Goal: Check status

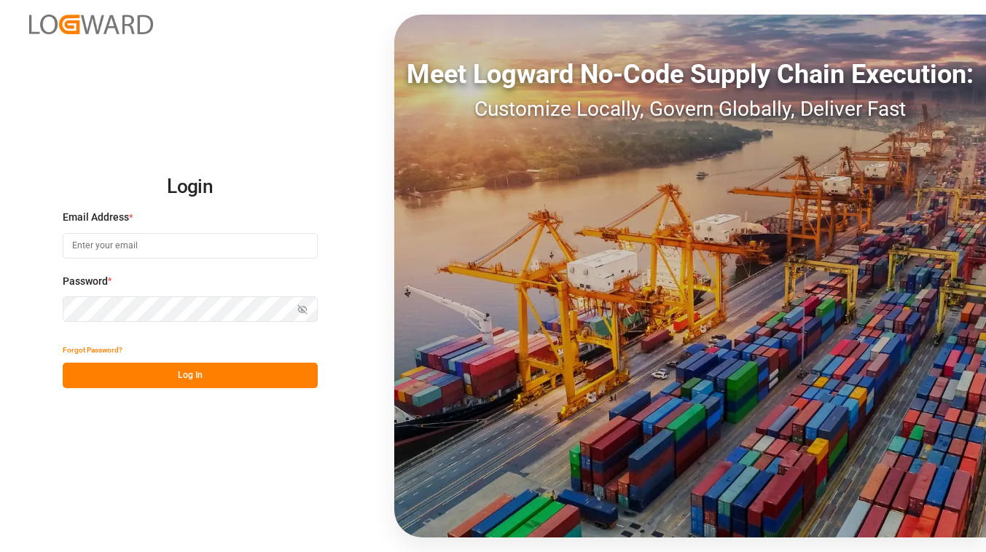
type input "[EMAIL_ADDRESS][DOMAIN_NAME]"
click at [138, 364] on button "Log In" at bounding box center [190, 376] width 255 height 26
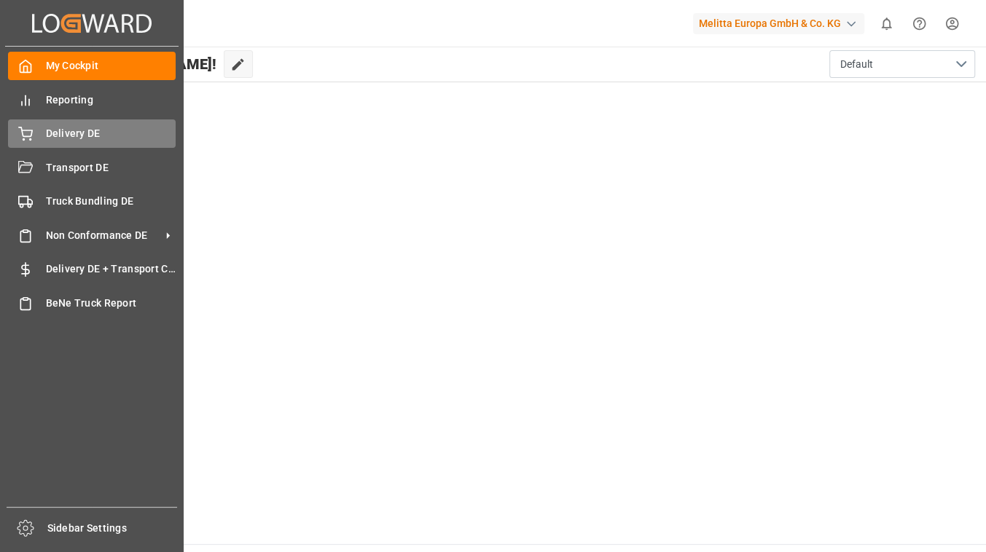
click at [87, 130] on span "Delivery DE" at bounding box center [111, 133] width 130 height 15
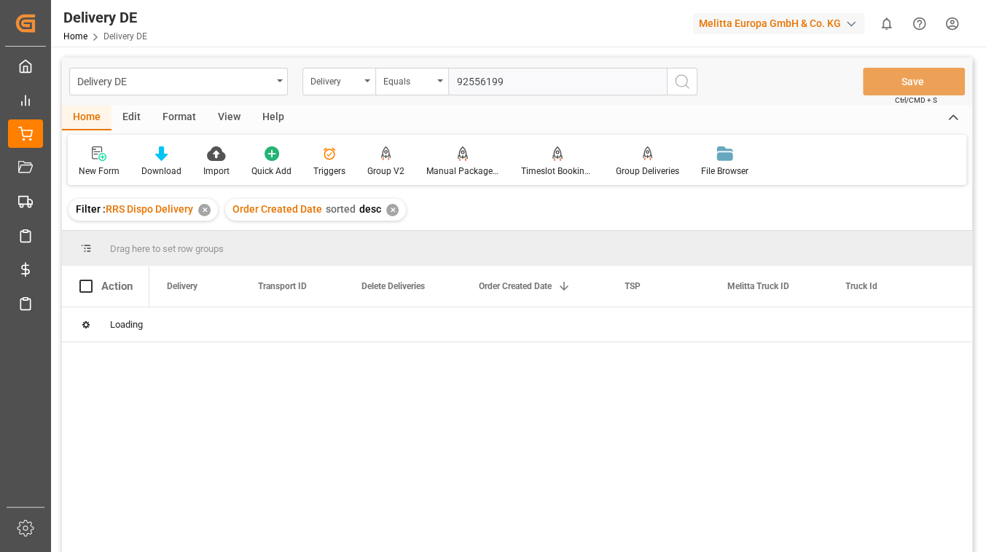
type input "92556199"
click at [676, 89] on icon "search button" at bounding box center [681, 81] width 17 height 17
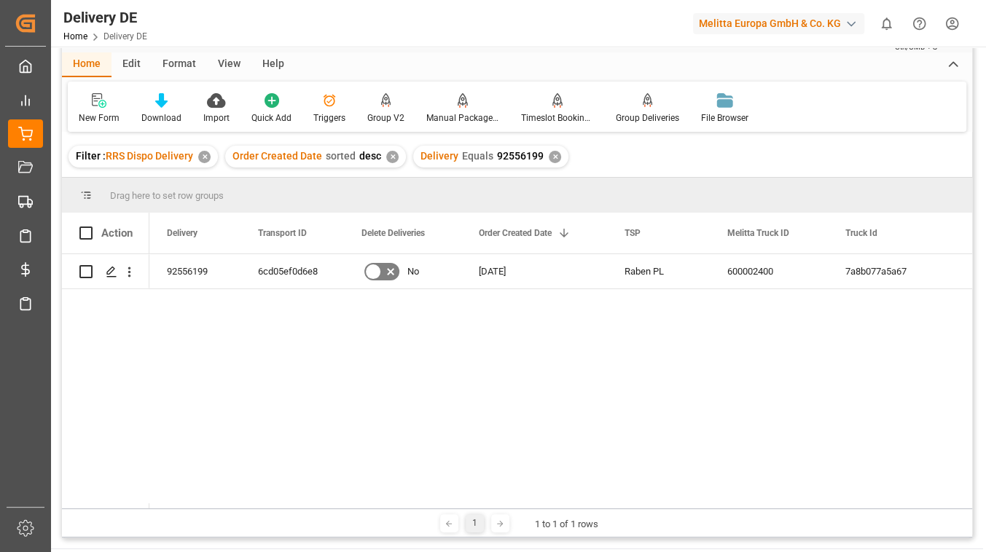
scroll to position [66, 0]
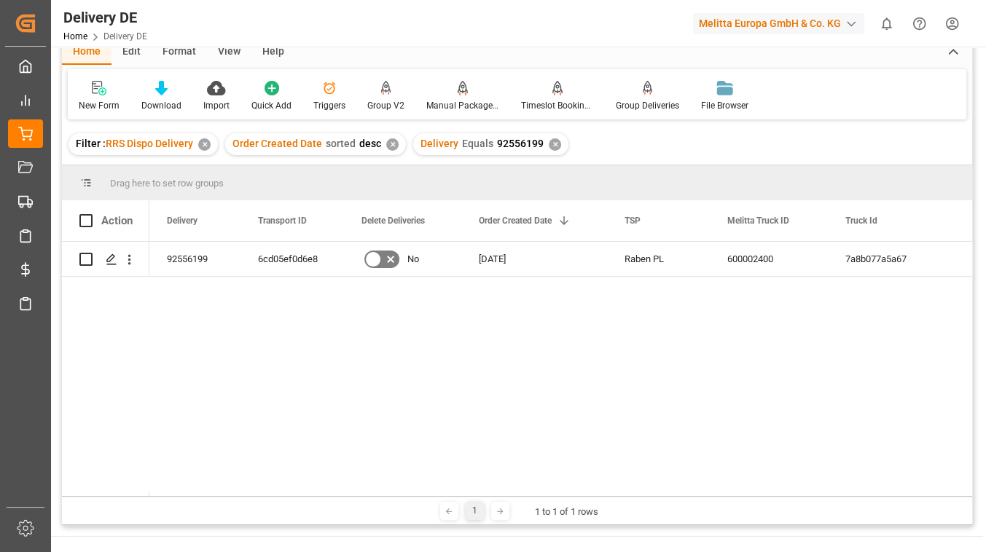
drag, startPoint x: 387, startPoint y: 496, endPoint x: 474, endPoint y: 490, distance: 86.9
click at [474, 490] on div "Drag here to set row groups Drag here to set column labels Action Delivery Tran…" at bounding box center [517, 345] width 910 height 360
drag, startPoint x: 317, startPoint y: 496, endPoint x: 389, endPoint y: 504, distance: 72.6
click at [391, 504] on div "1 1 to 1 of 1 rows" at bounding box center [517, 510] width 910 height 29
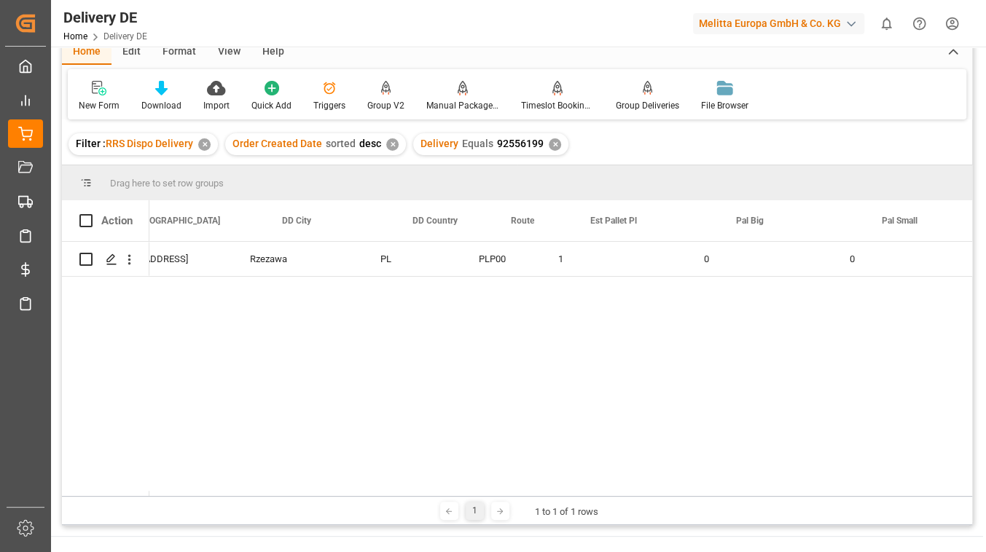
scroll to position [0, 1227]
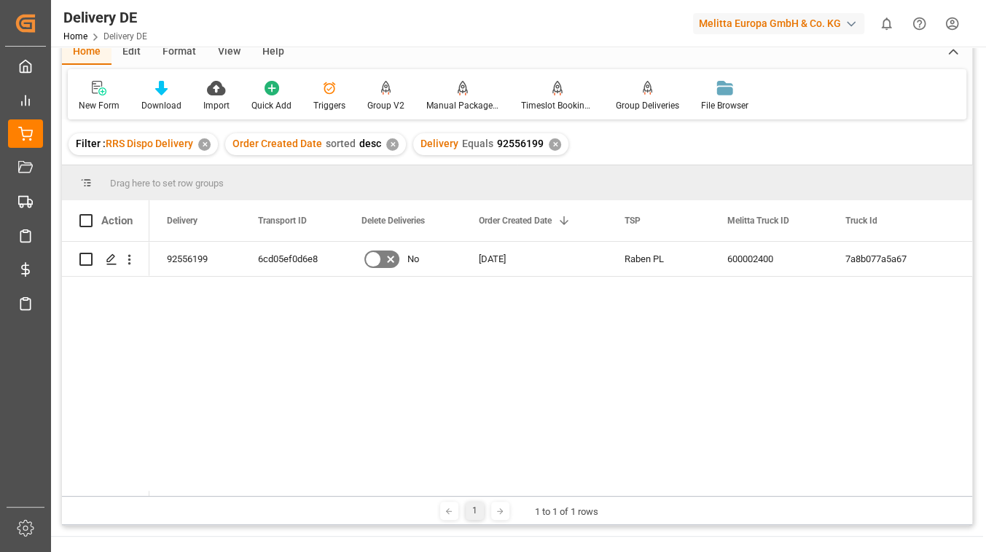
click at [956, 26] on html "Created by potrace 1.15, written by [PERSON_NAME] [DATE]-[DATE] Created by potr…" at bounding box center [493, 276] width 986 height 552
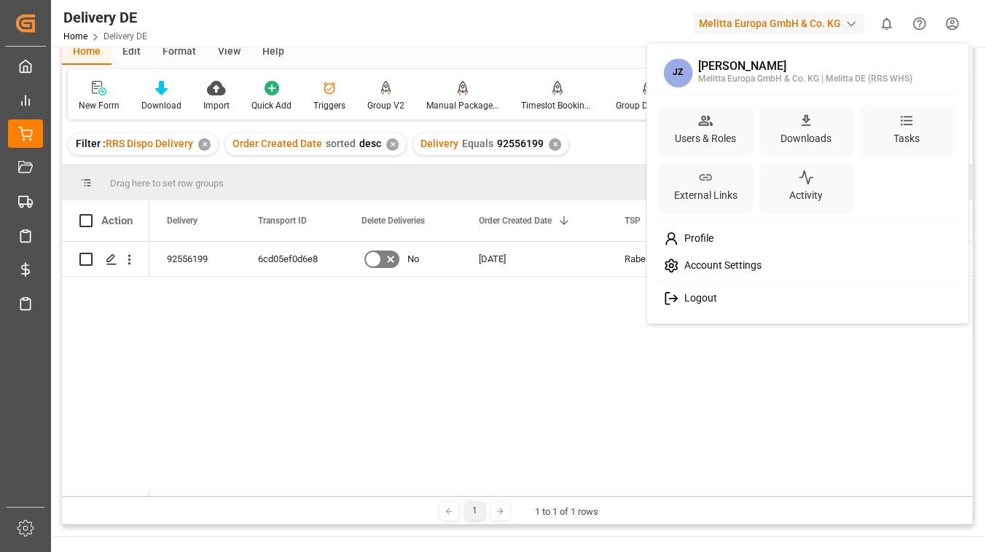
click at [705, 308] on div "Logout" at bounding box center [807, 299] width 299 height 27
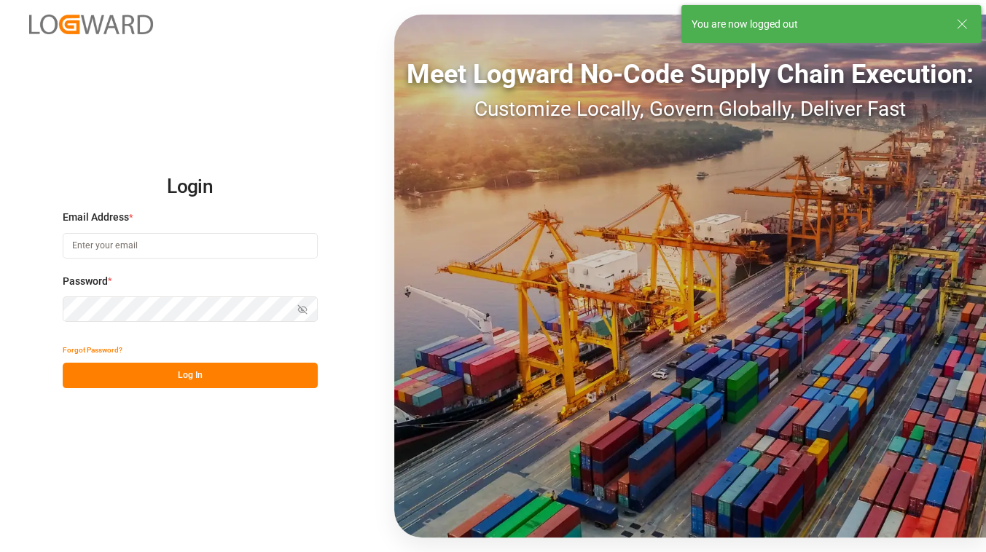
type input "[EMAIL_ADDRESS][DOMAIN_NAME]"
